Goal: Task Accomplishment & Management: Manage account settings

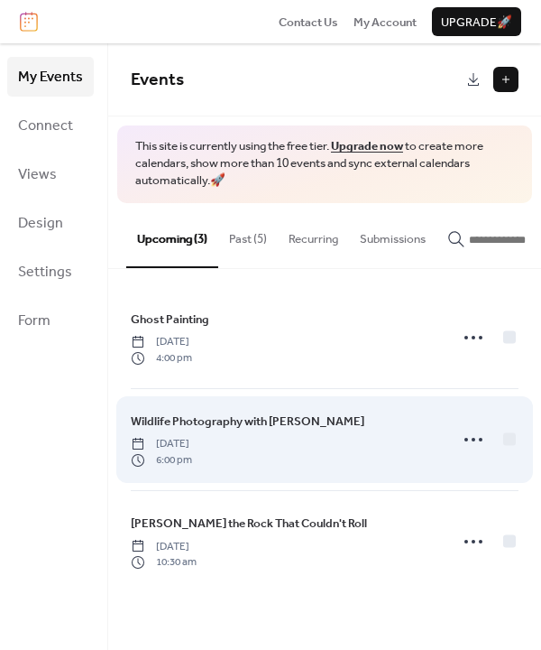
click at [162, 429] on span "Wildlife Photography with [PERSON_NAME]" at bounding box center [248, 421] width 234 height 18
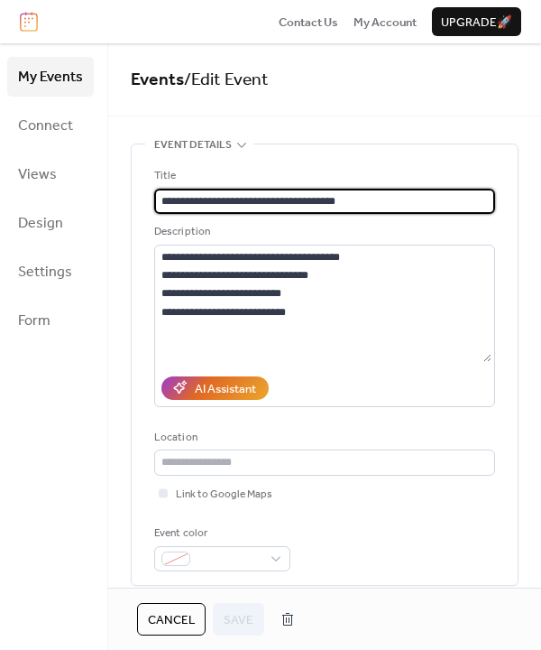
click at [161, 197] on input "**********" at bounding box center [324, 201] width 341 height 25
type input "**********"
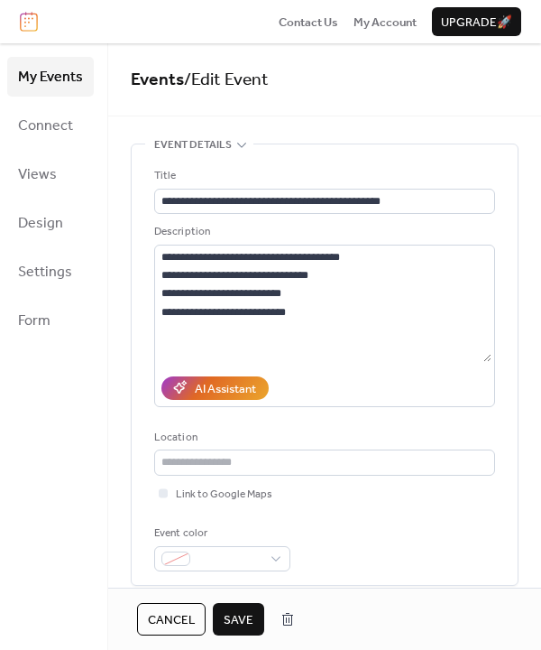
click at [229, 616] on span "Save" at bounding box center [239, 620] width 30 height 18
